Goal: Task Accomplishment & Management: Manage account settings

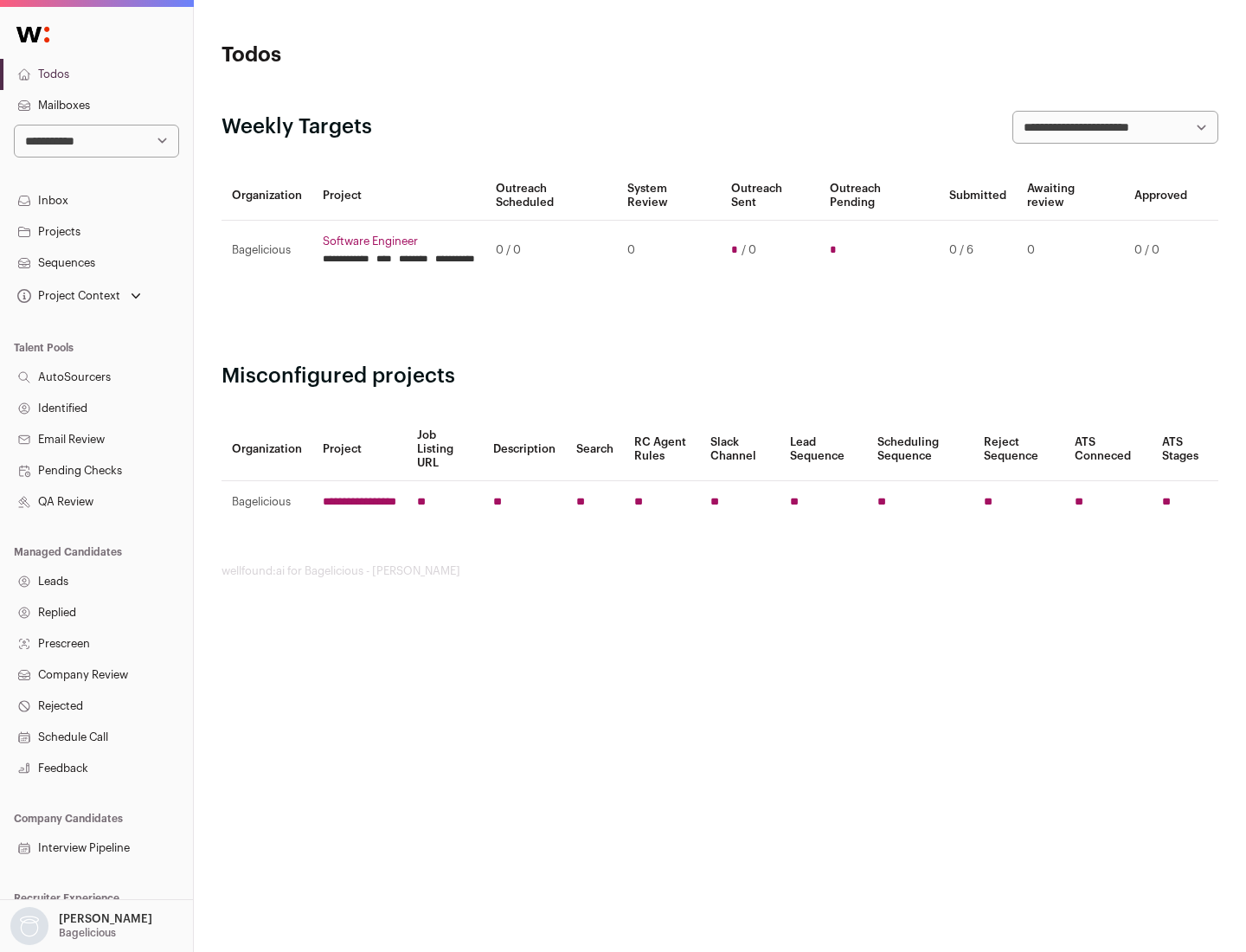
click at [96, 231] on link "Projects" at bounding box center [96, 232] width 193 height 32
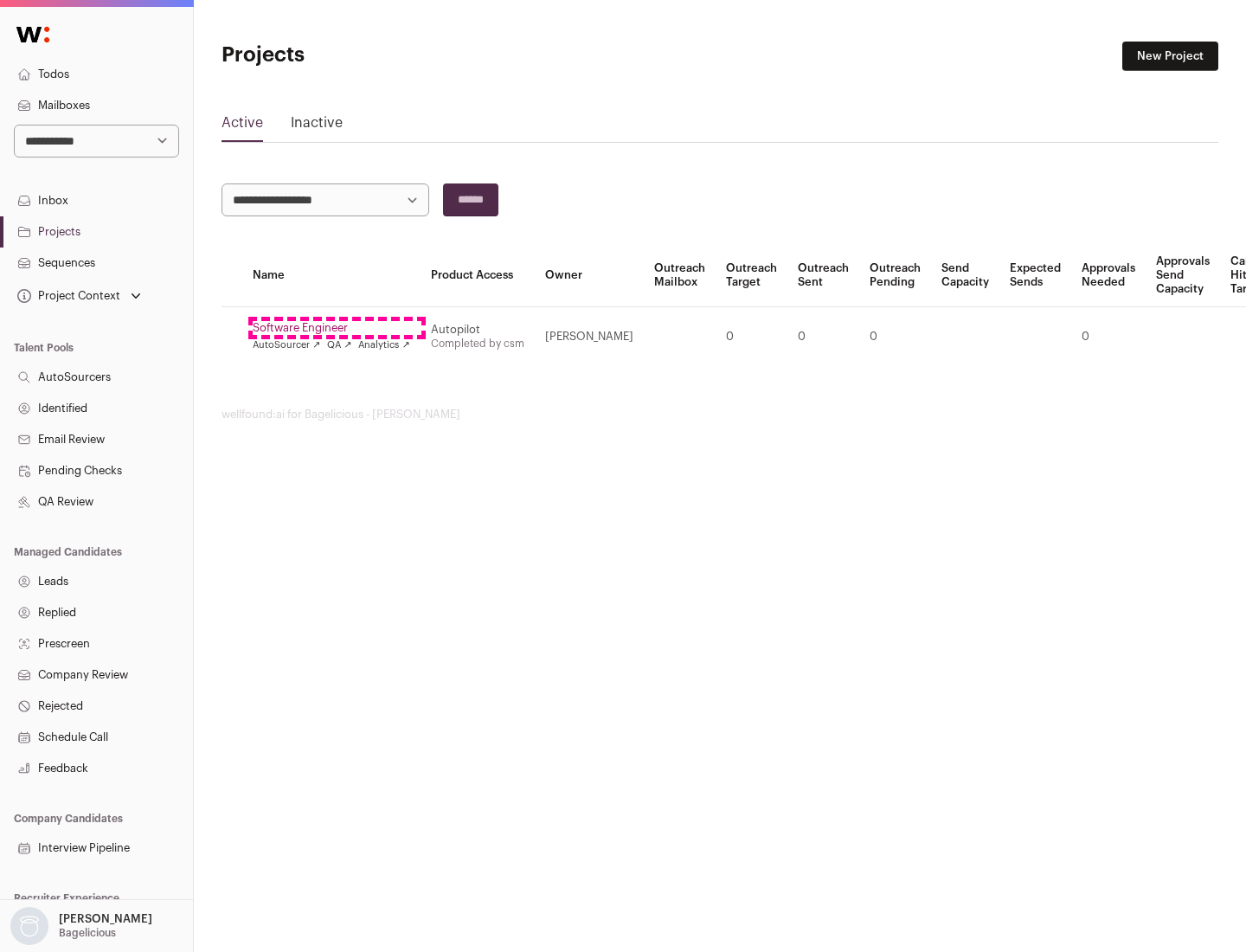
click at [337, 328] on link "Software Engineer" at bounding box center [332, 328] width 158 height 14
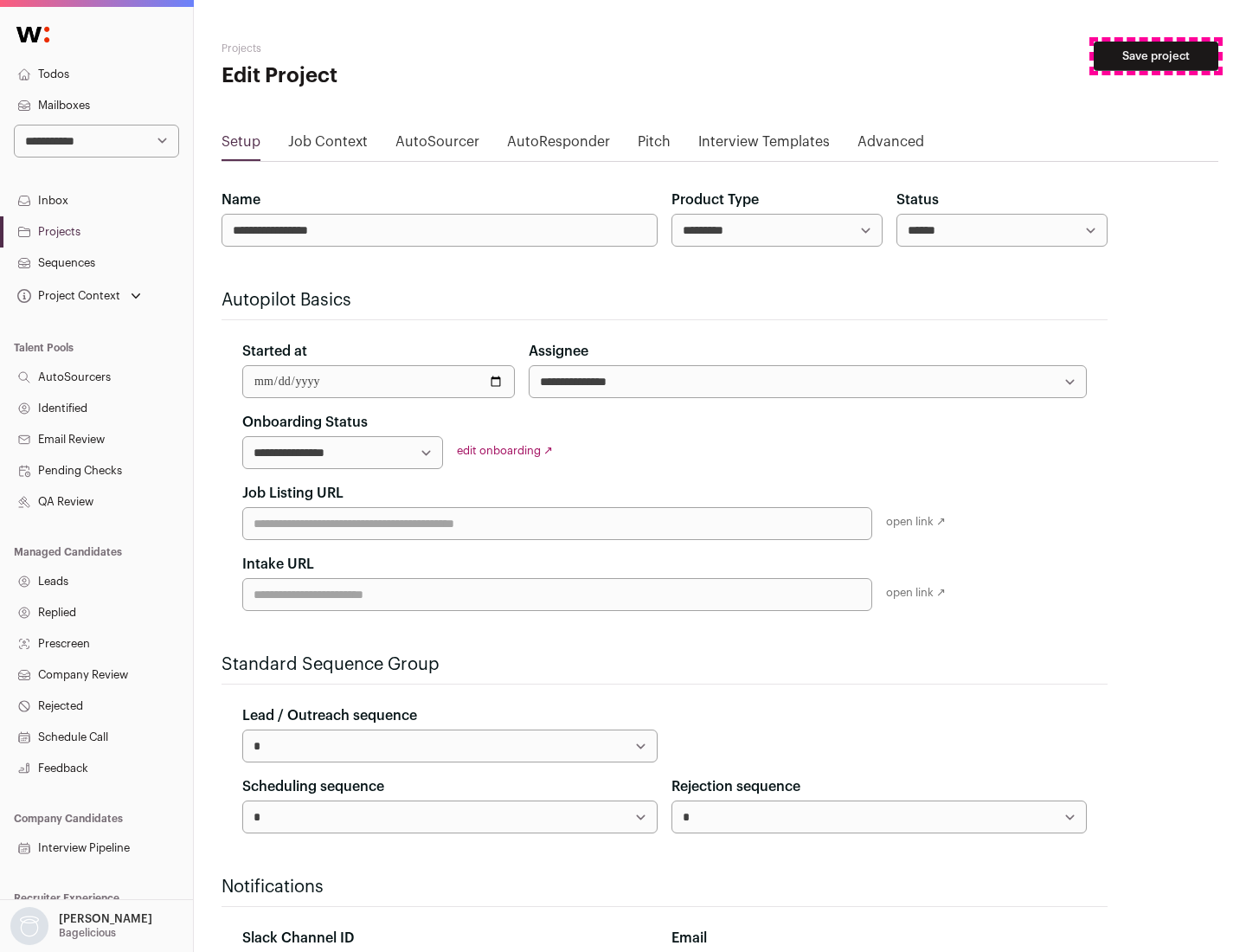
click at [1156, 56] on button "Save project" at bounding box center [1156, 56] width 124 height 30
